Goal: Task Accomplishment & Management: Manage account settings

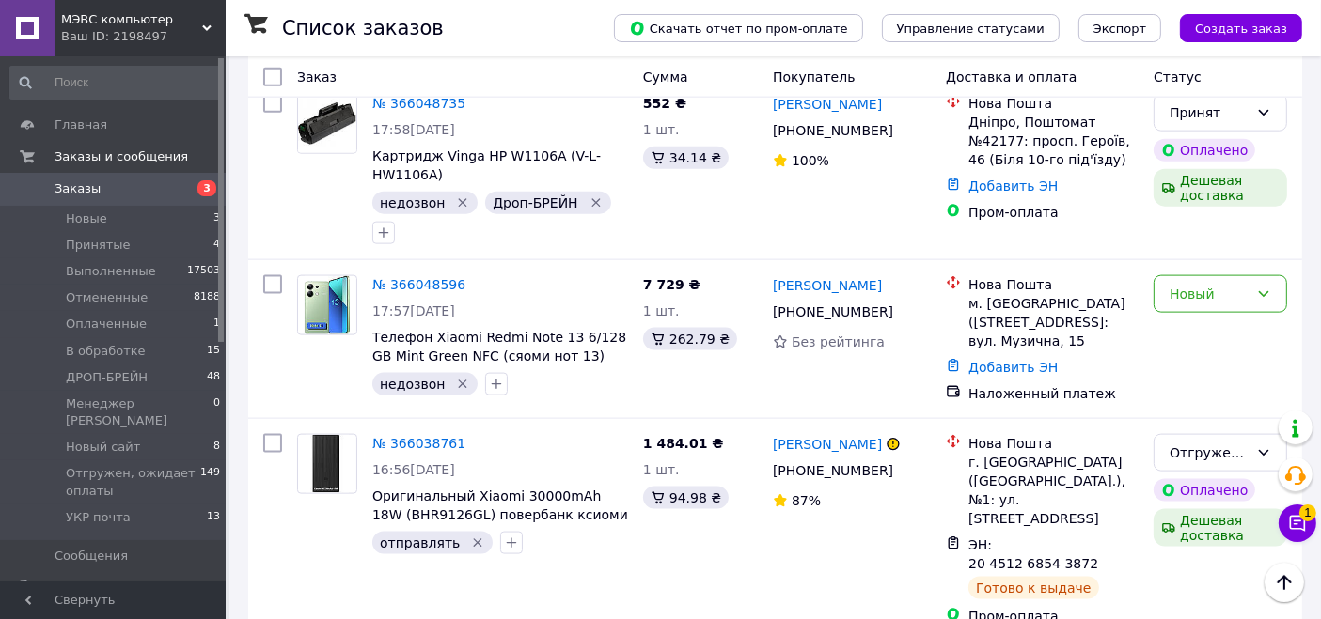
scroll to position [2506, 0]
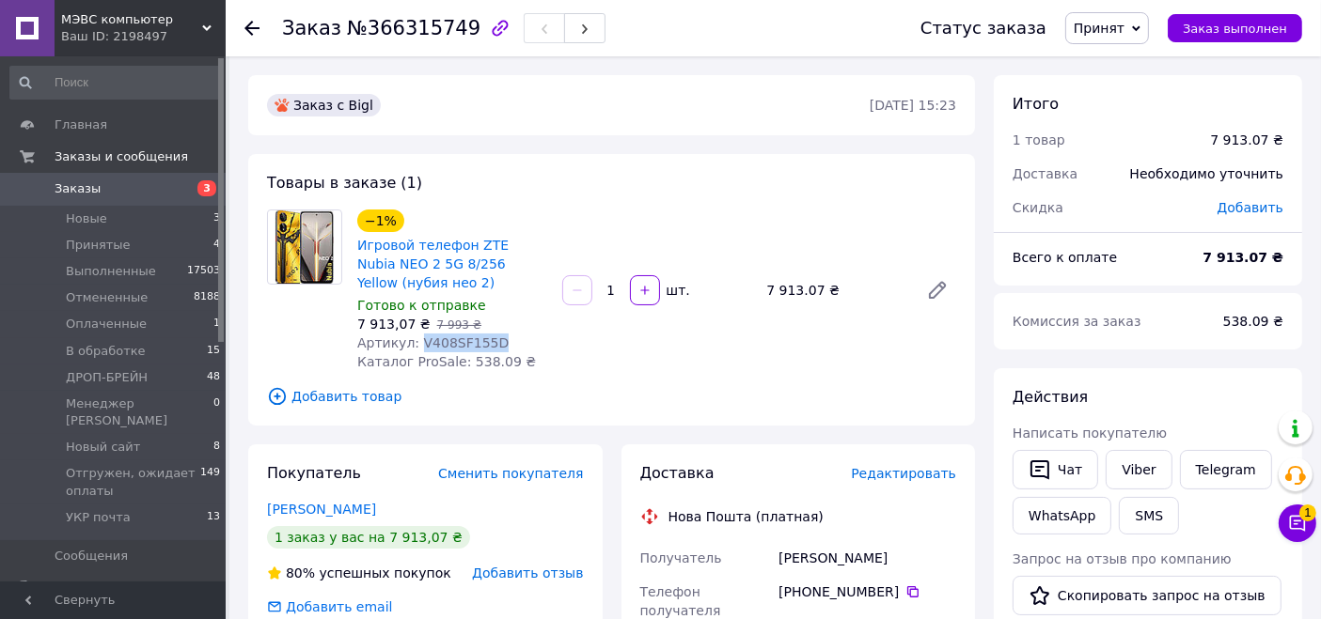
drag, startPoint x: 412, startPoint y: 339, endPoint x: 499, endPoint y: 342, distance: 87.5
click at [499, 342] on div "Артикул: V408SF155D" at bounding box center [452, 343] width 190 height 19
copy span "V408SF155D"
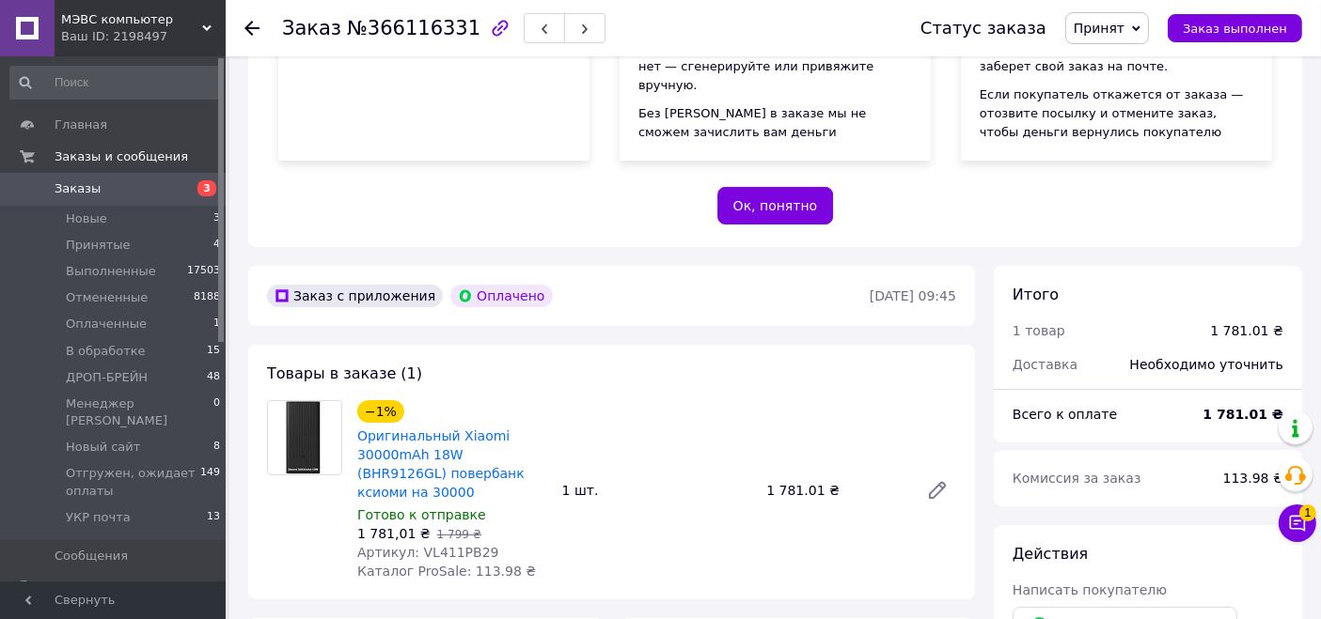
scroll to position [417, 0]
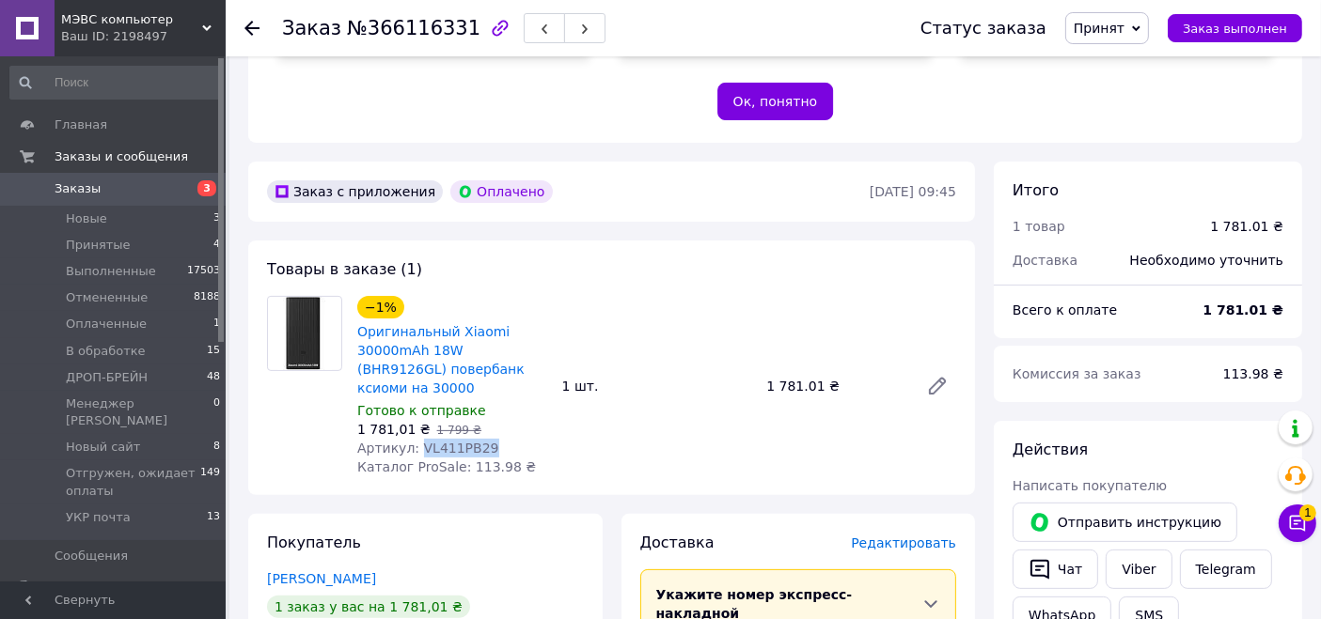
drag, startPoint x: 415, startPoint y: 431, endPoint x: 488, endPoint y: 430, distance: 72.4
click at [488, 439] on div "Артикул: VL411PB29" at bounding box center [452, 448] width 190 height 19
copy span "VL411PB29"
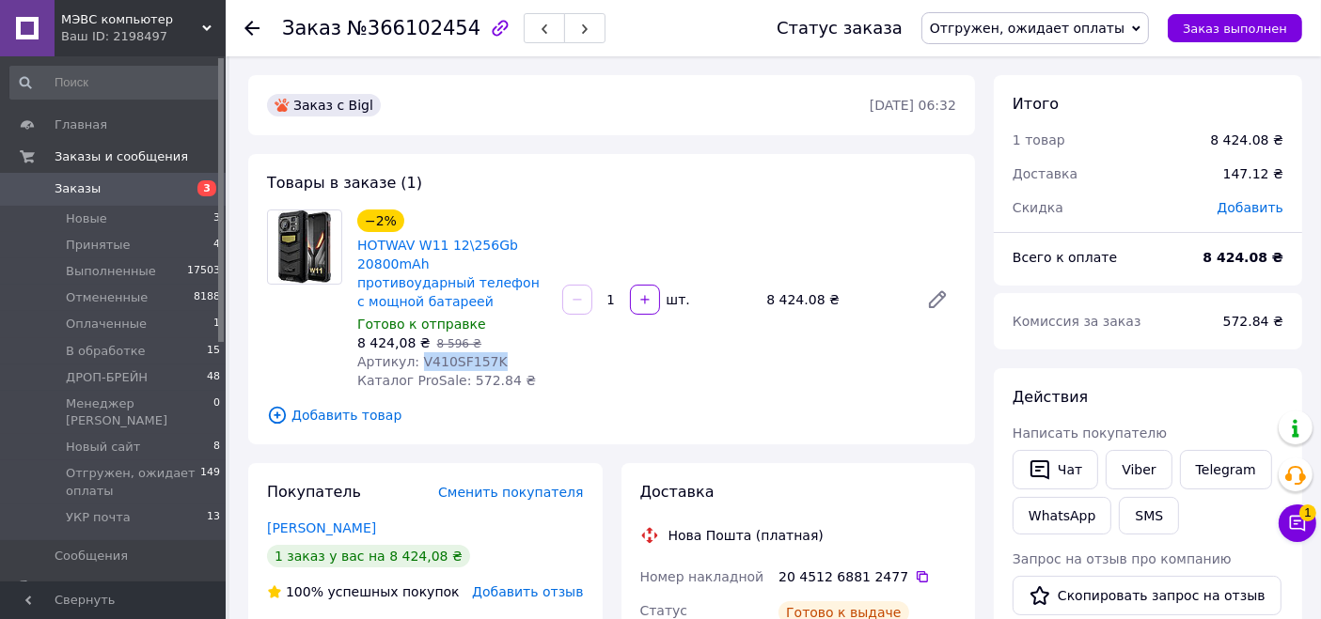
drag, startPoint x: 412, startPoint y: 343, endPoint x: 478, endPoint y: 345, distance: 66.8
click at [515, 352] on div "Артикул: V410SF157K" at bounding box center [452, 361] width 190 height 19
copy span "V410SF157K"
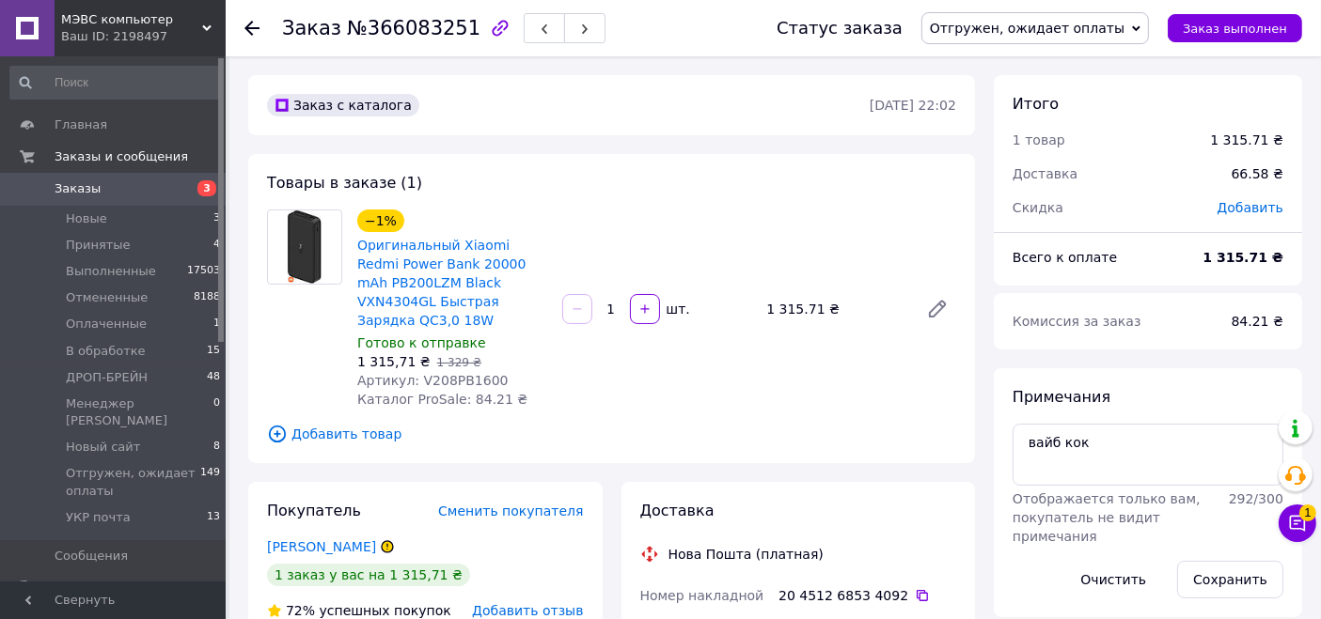
scroll to position [75, 0]
drag, startPoint x: 413, startPoint y: 367, endPoint x: 509, endPoint y: 367, distance: 96.8
click at [509, 371] on div "Артикул: V208PB1600" at bounding box center [452, 380] width 190 height 19
copy span "V208PB1600"
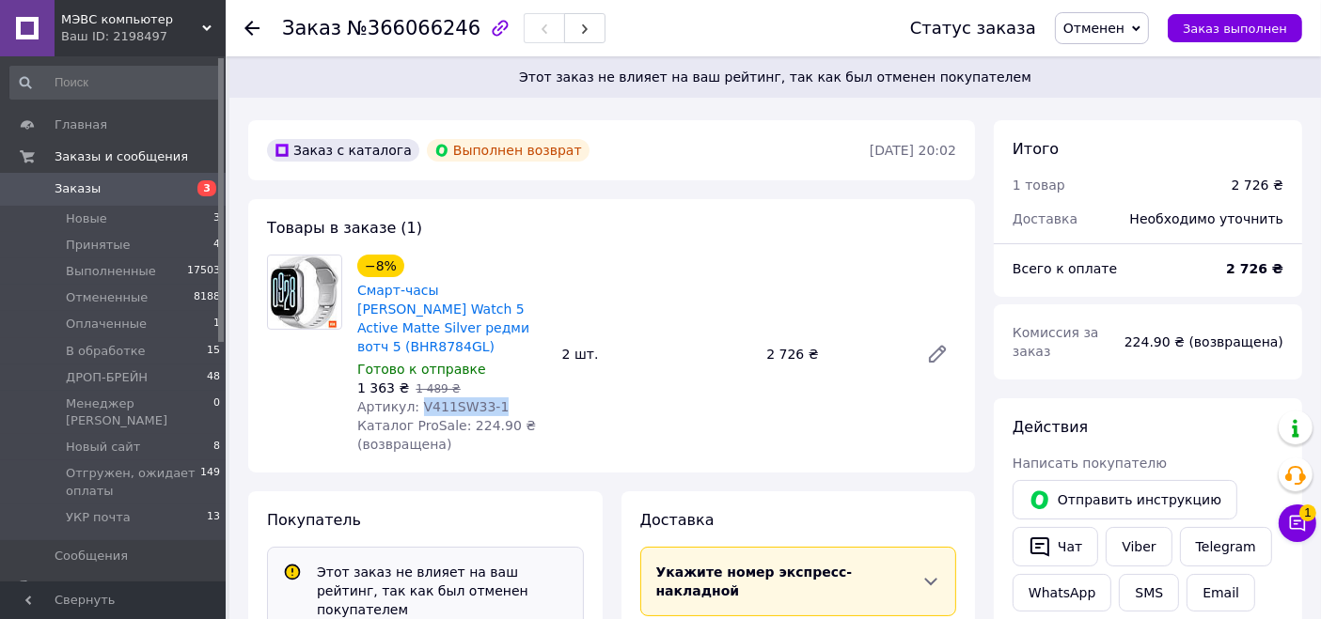
drag, startPoint x: 414, startPoint y: 391, endPoint x: 507, endPoint y: 390, distance: 93.1
click at [507, 398] on div "Артикул: V411SW33-1" at bounding box center [452, 407] width 190 height 19
copy span "V411SW33-1"
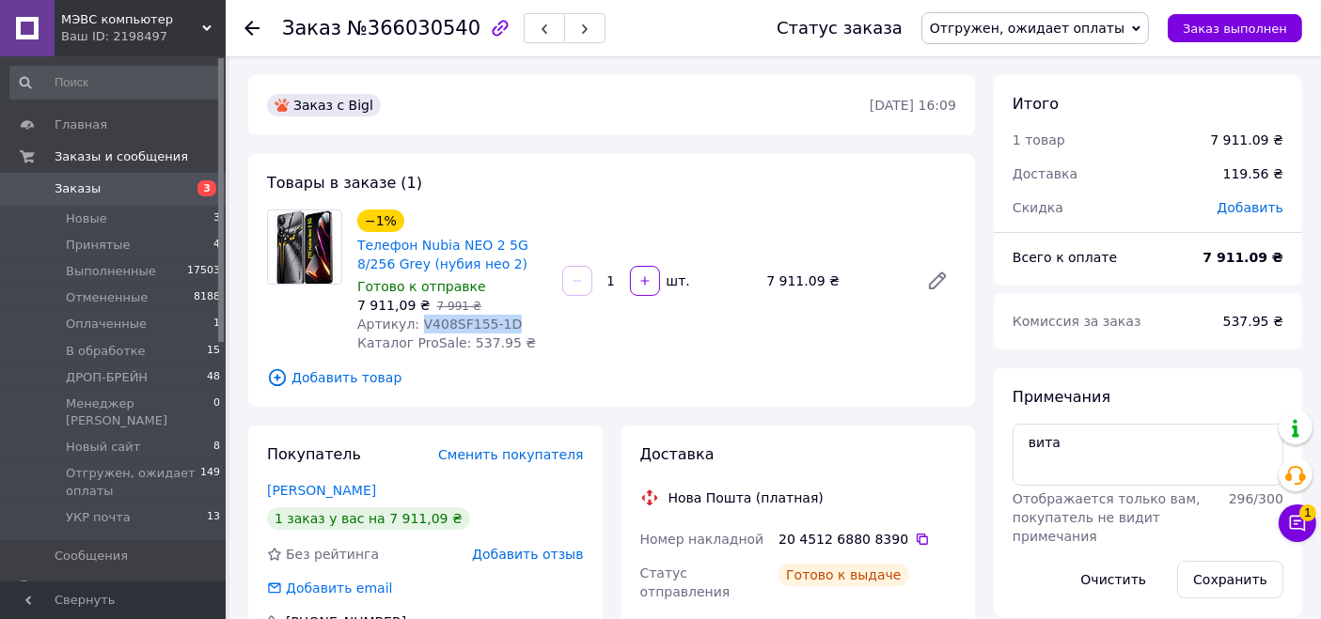
drag, startPoint x: 414, startPoint y: 327, endPoint x: 504, endPoint y: 328, distance: 90.2
click at [504, 328] on div "Артикул: V408SF155-1D" at bounding box center [452, 324] width 190 height 19
copy span "V408SF155-1D"
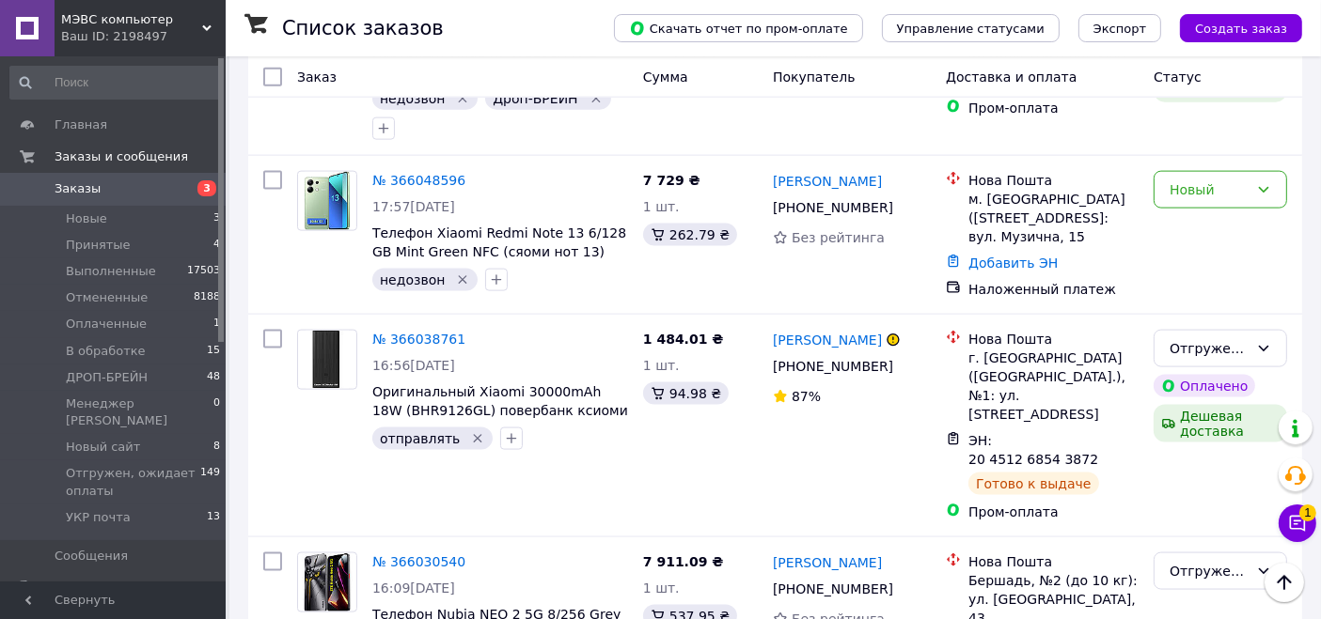
scroll to position [2506, 0]
click at [79, 154] on span "Заказы и сообщения" at bounding box center [121, 157] width 133 height 17
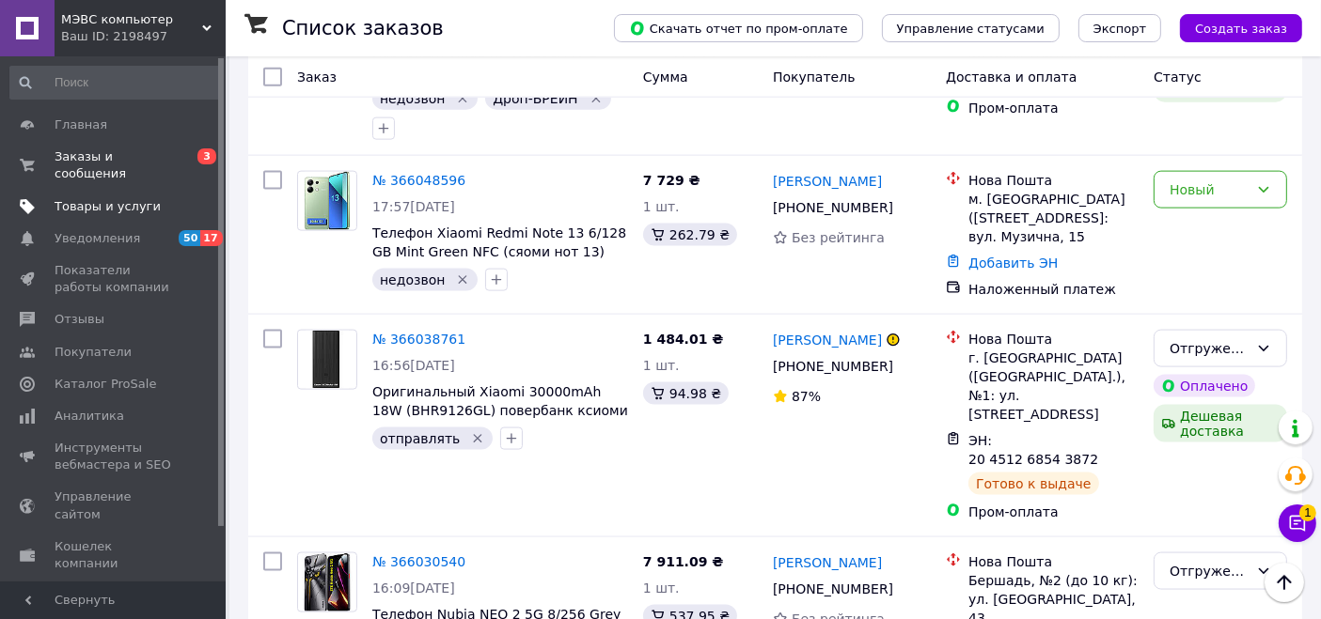
click at [82, 198] on span "Товары и услуги" at bounding box center [108, 206] width 106 height 17
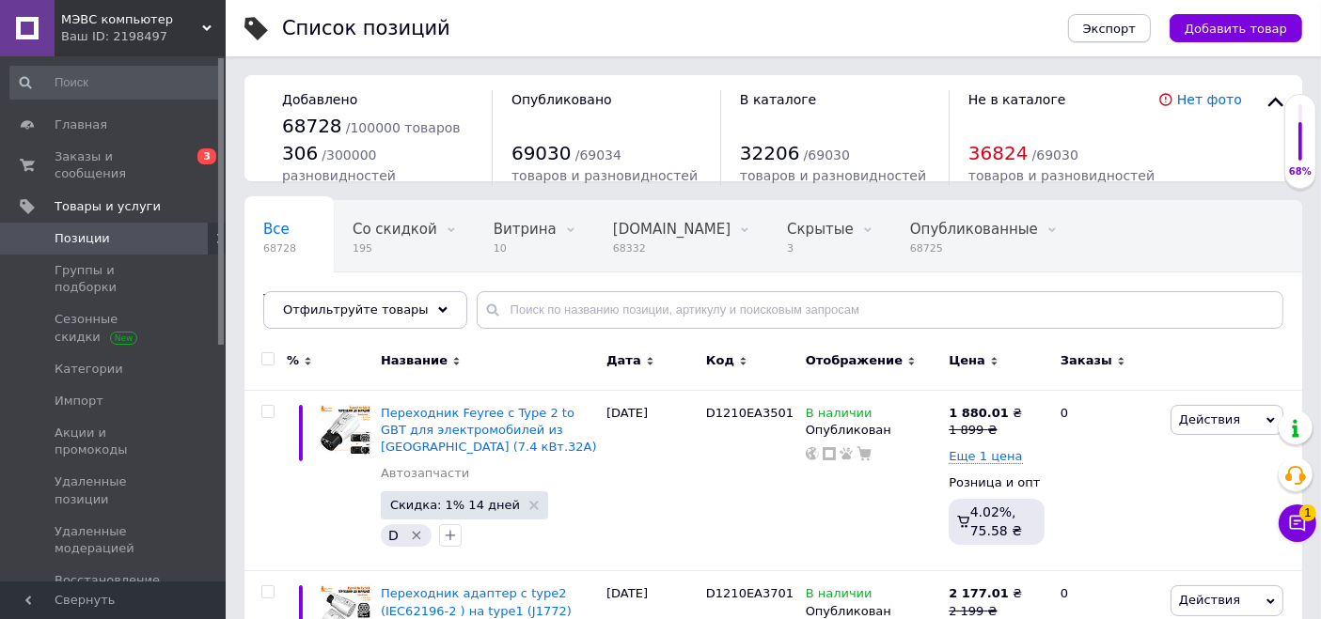
click at [1132, 32] on span "Экспорт" at bounding box center [1109, 29] width 53 height 14
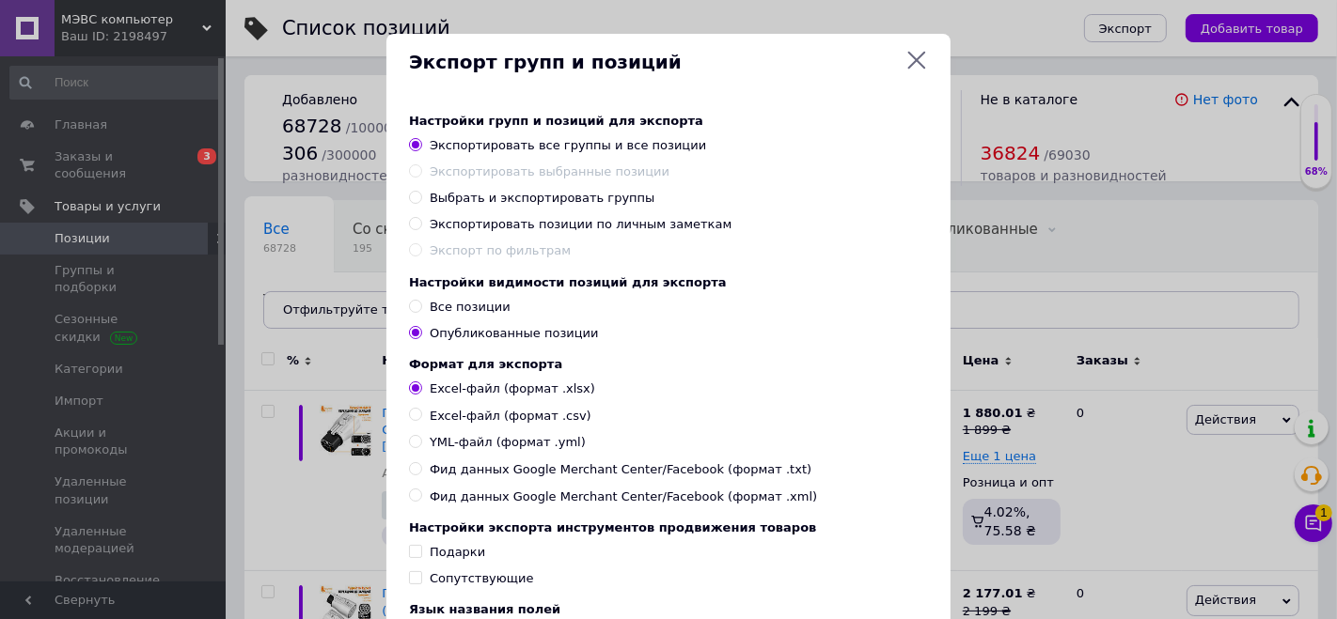
click at [540, 226] on span "Экспортировать позиции по личным заметкам" at bounding box center [581, 224] width 302 height 14
click at [421, 226] on input "Экспортировать позиции по личным заметкам" at bounding box center [415, 223] width 12 height 12
radio input "true"
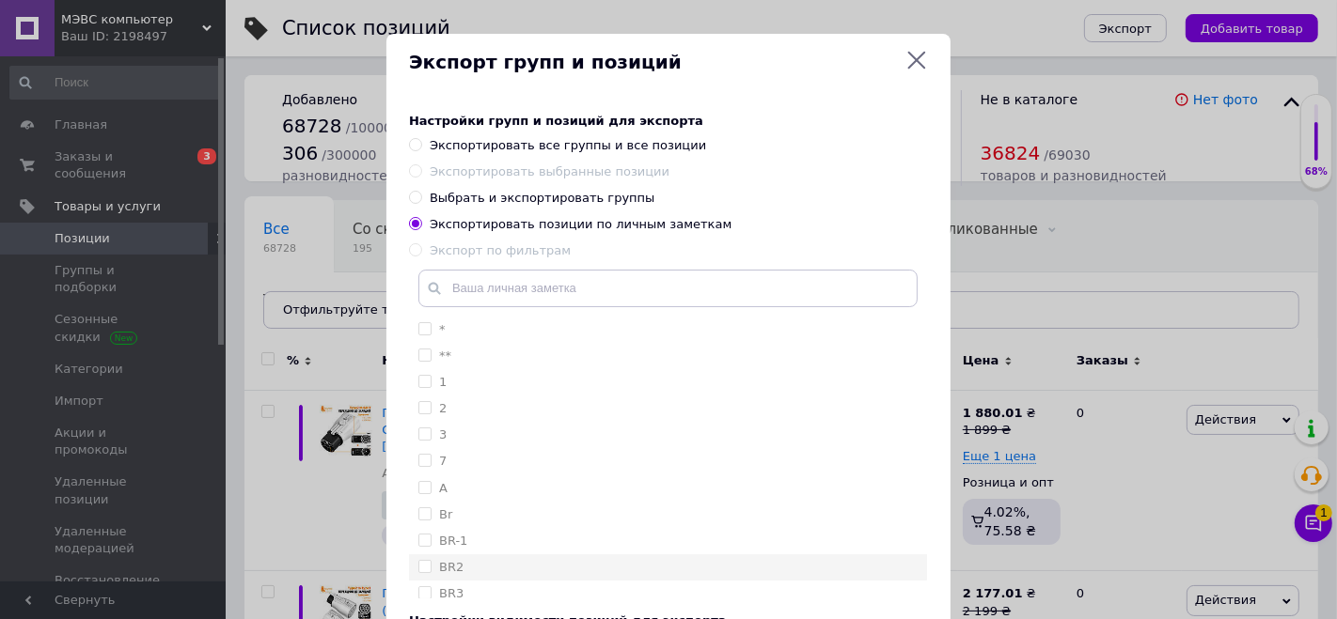
click at [419, 568] on input "BR2" at bounding box center [424, 566] width 12 height 12
checkbox input "true"
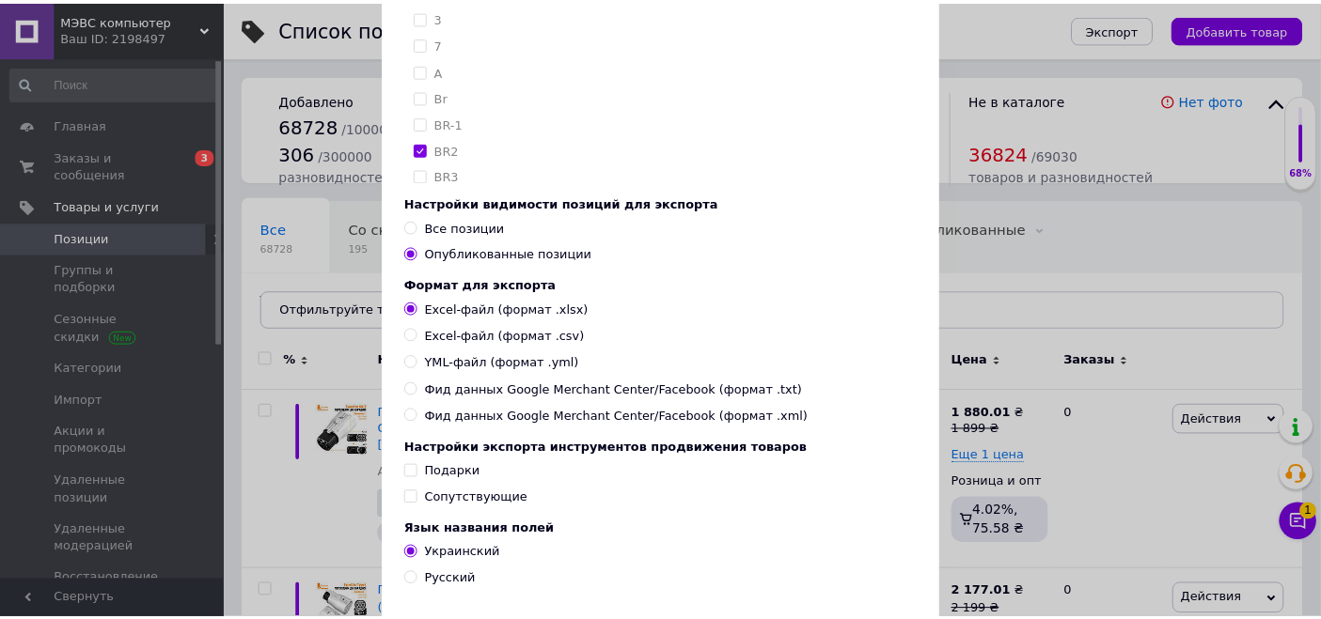
scroll to position [538, 0]
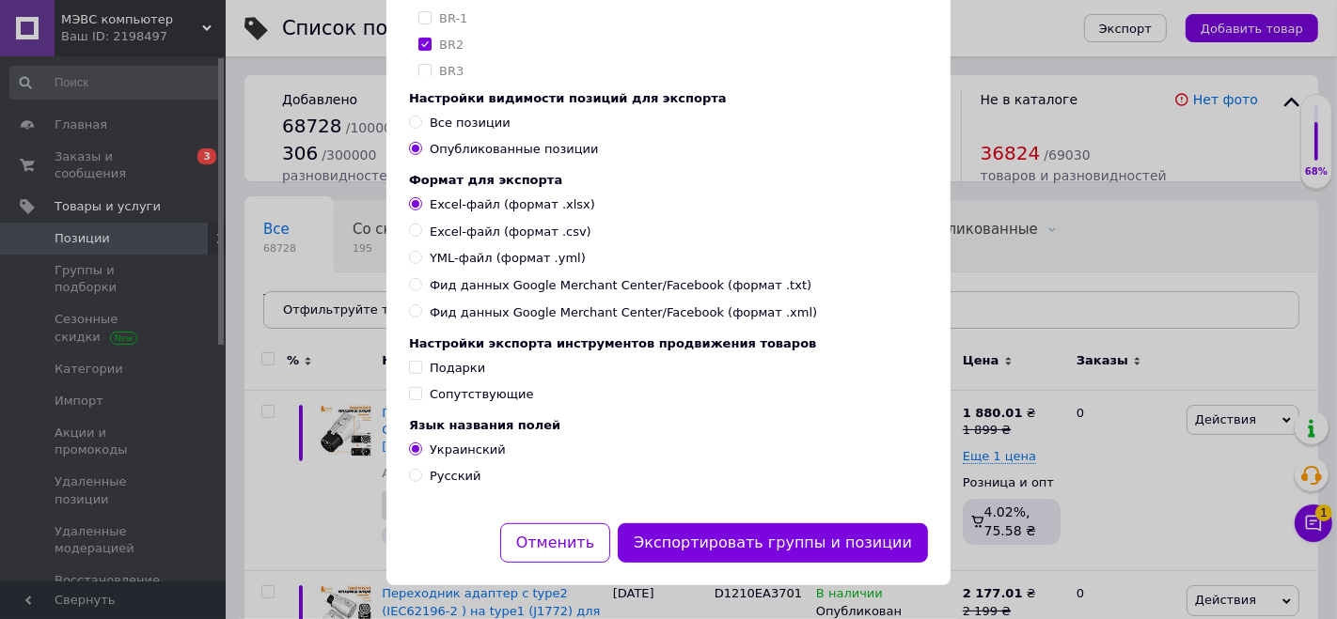
click at [456, 473] on span "Русский" at bounding box center [456, 476] width 52 height 14
click at [421, 473] on input "Русский" at bounding box center [415, 475] width 12 height 12
radio input "true"
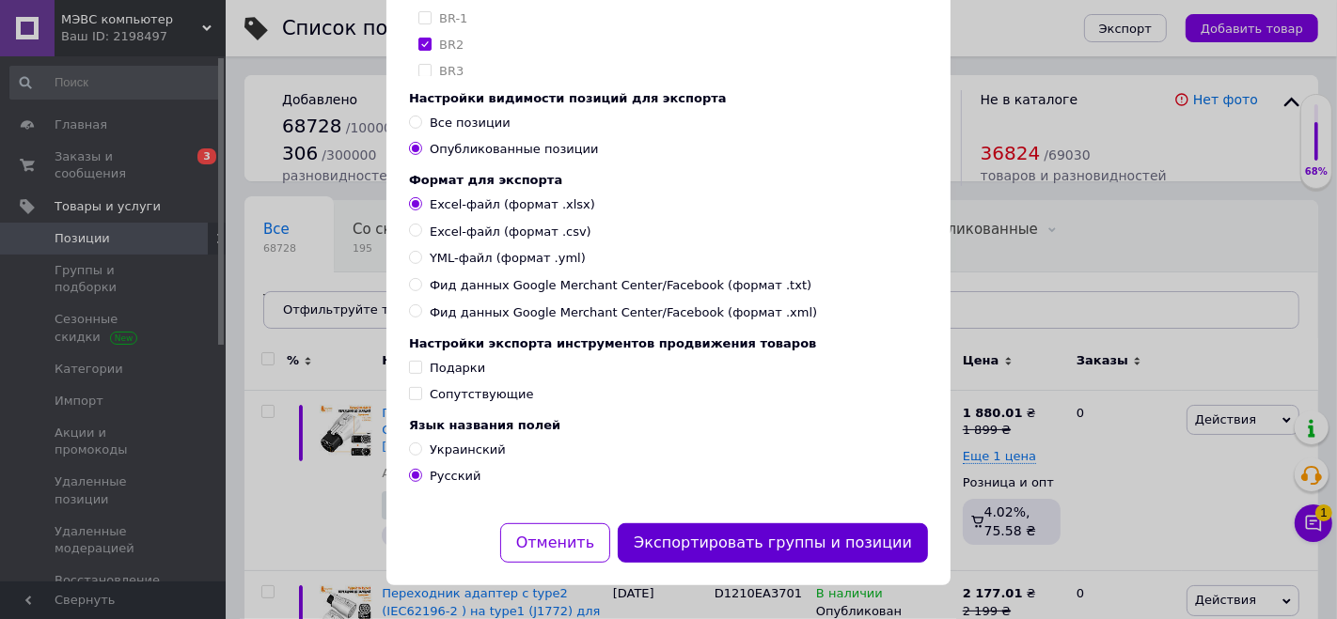
click at [714, 543] on button "Экспортировать группы и позиции" at bounding box center [773, 544] width 310 height 40
